Goal: Task Accomplishment & Management: Manage account settings

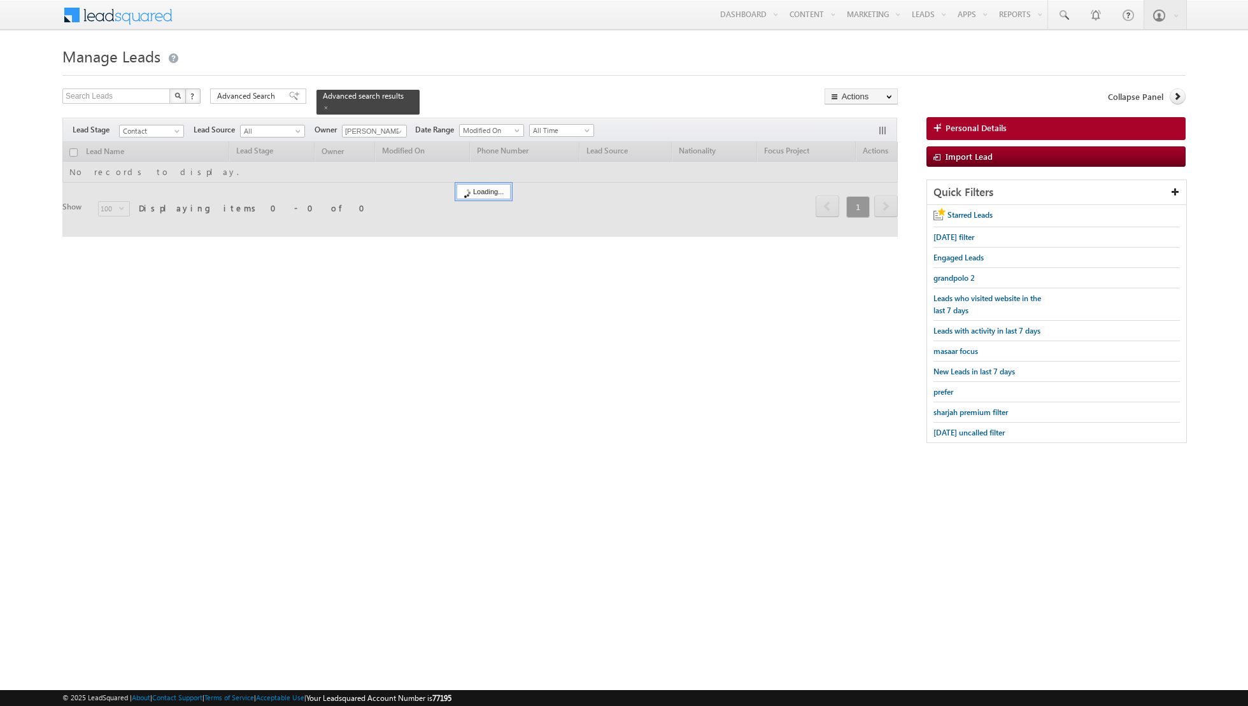
click at [323, 109] on span at bounding box center [326, 107] width 6 height 6
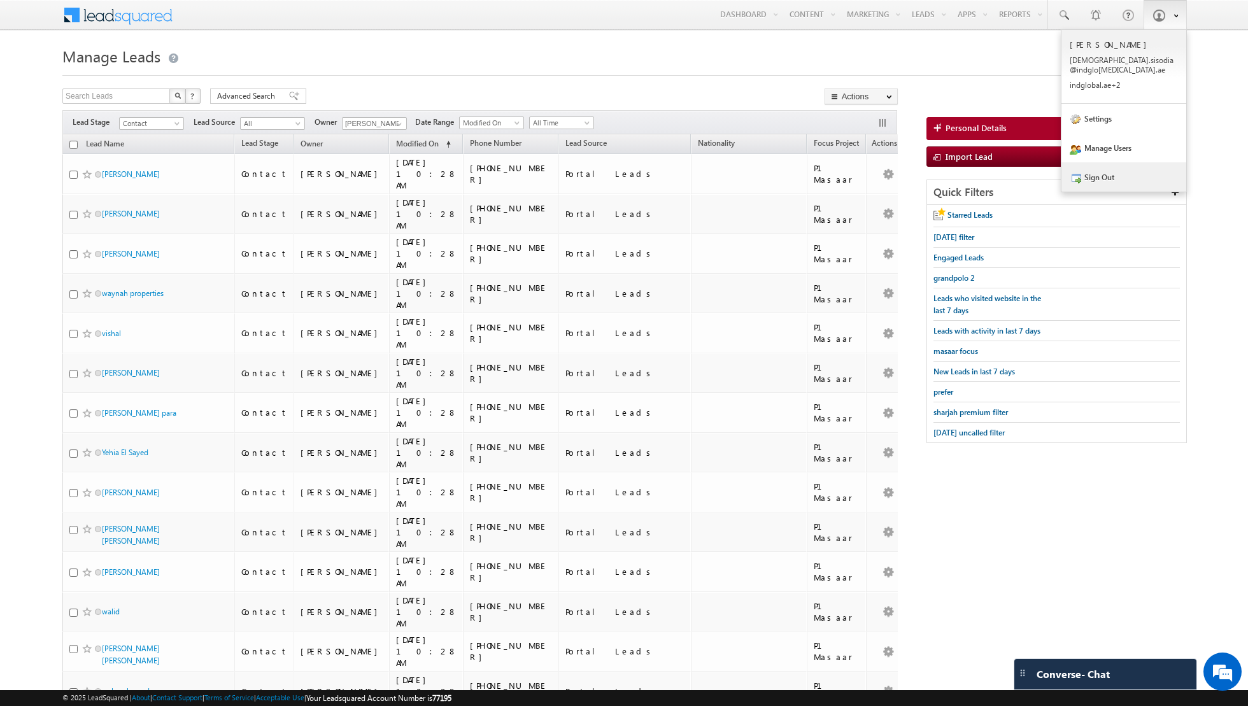
click at [1102, 170] on link "Sign Out" at bounding box center [1124, 176] width 125 height 29
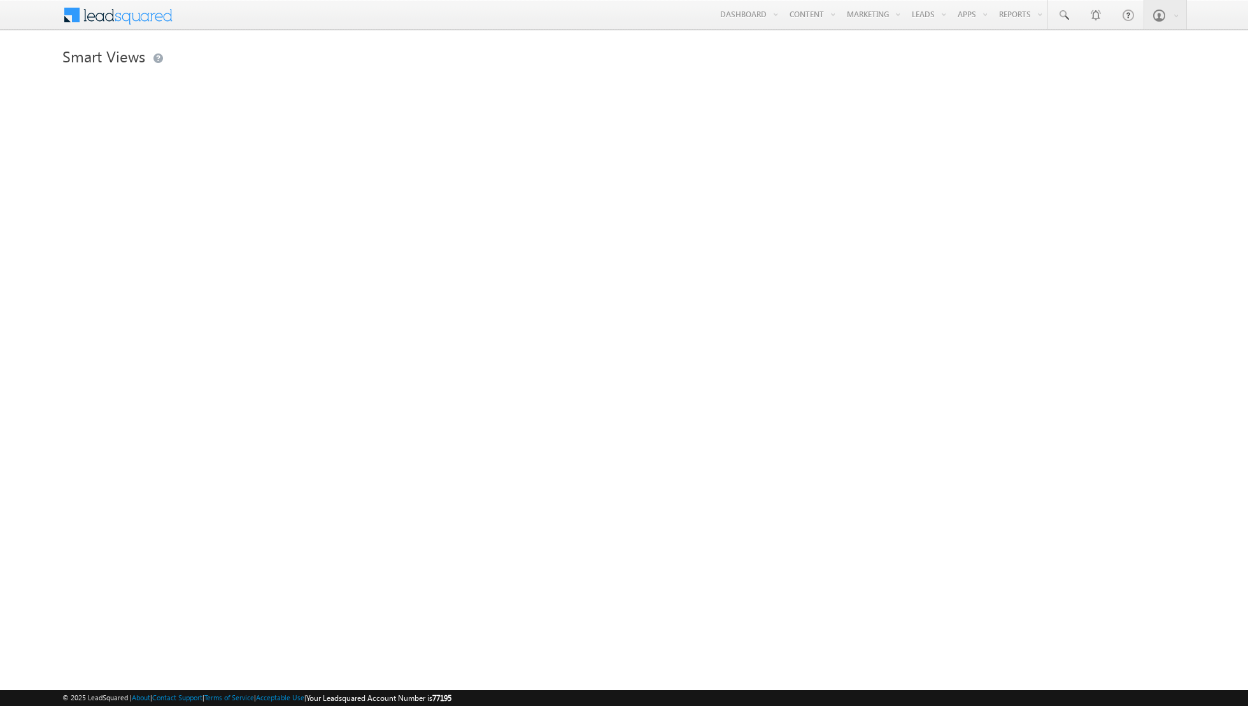
click at [457, 183] on div "Smart Views" at bounding box center [623, 202] width 1123 height 318
click at [928, 67] on link "Manage Leads" at bounding box center [958, 70] width 102 height 27
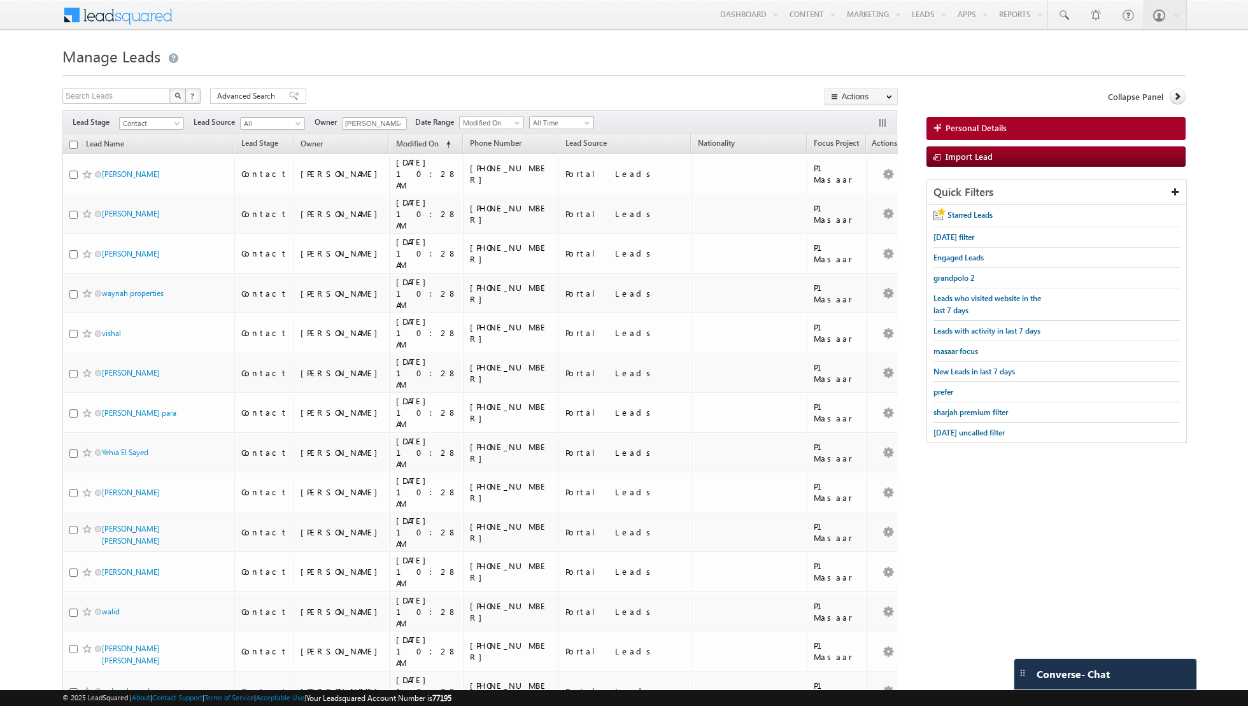
click at [547, 118] on span "All Time" at bounding box center [560, 122] width 60 height 11
click at [543, 171] on link "Today" at bounding box center [556, 176] width 64 height 11
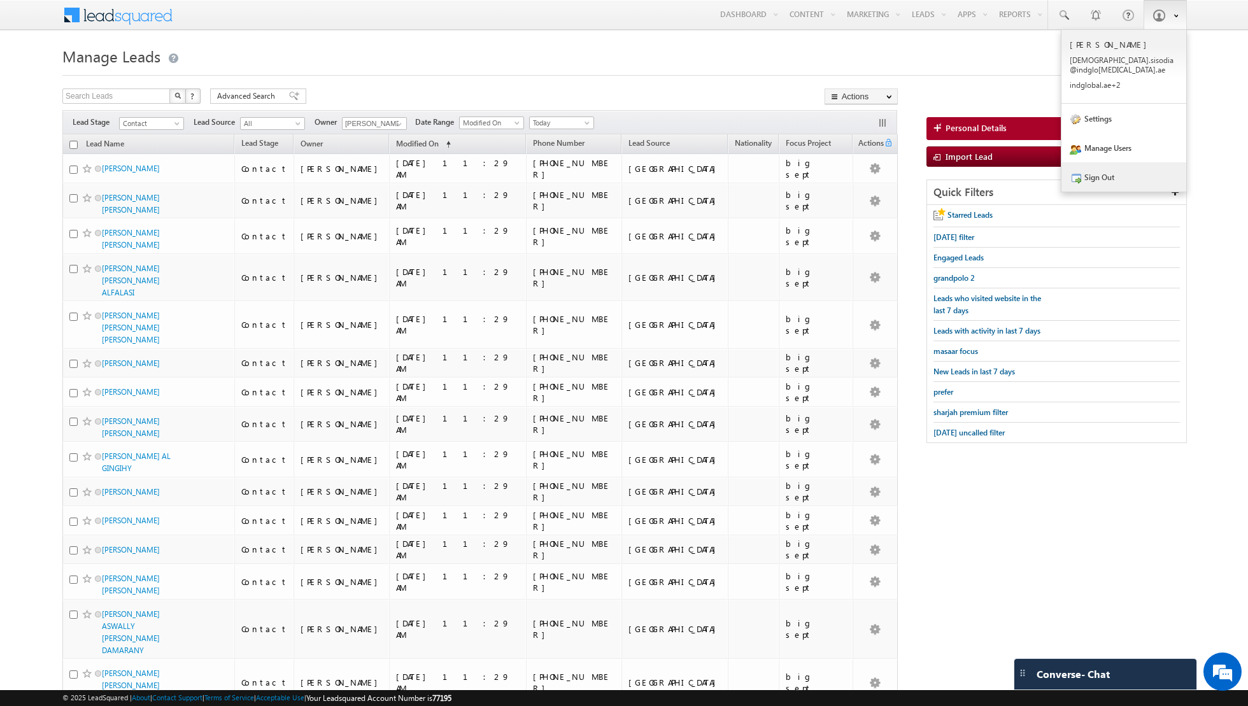
click at [1113, 164] on link "Sign Out" at bounding box center [1124, 176] width 125 height 29
